Goal: Check status

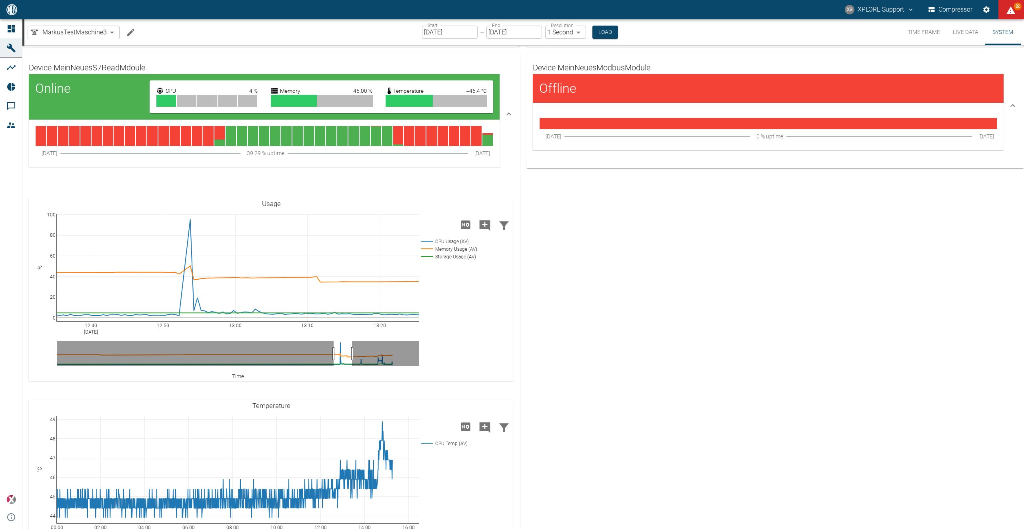
scroll to position [98, 0]
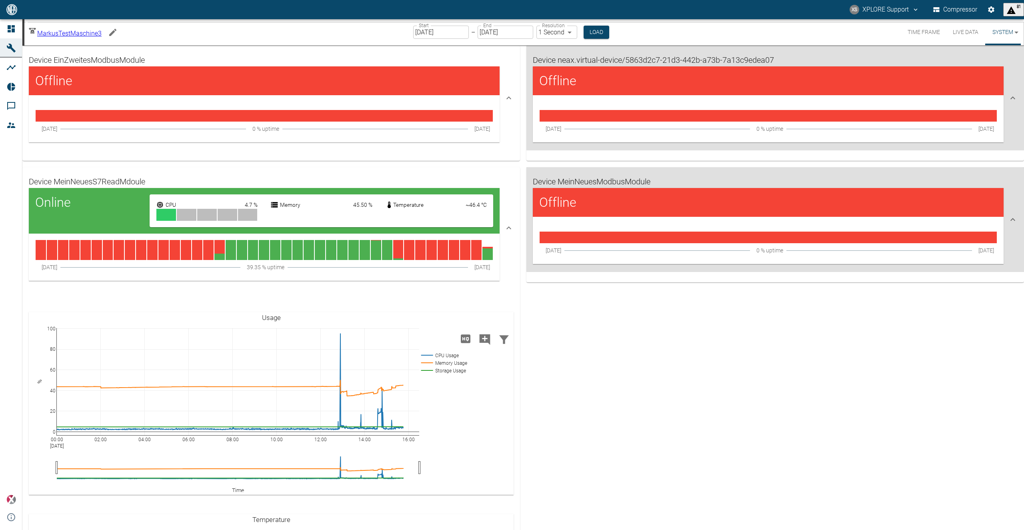
click at [964, 36] on button "Live Data" at bounding box center [966, 32] width 38 height 26
